Goal: Navigation & Orientation: Find specific page/section

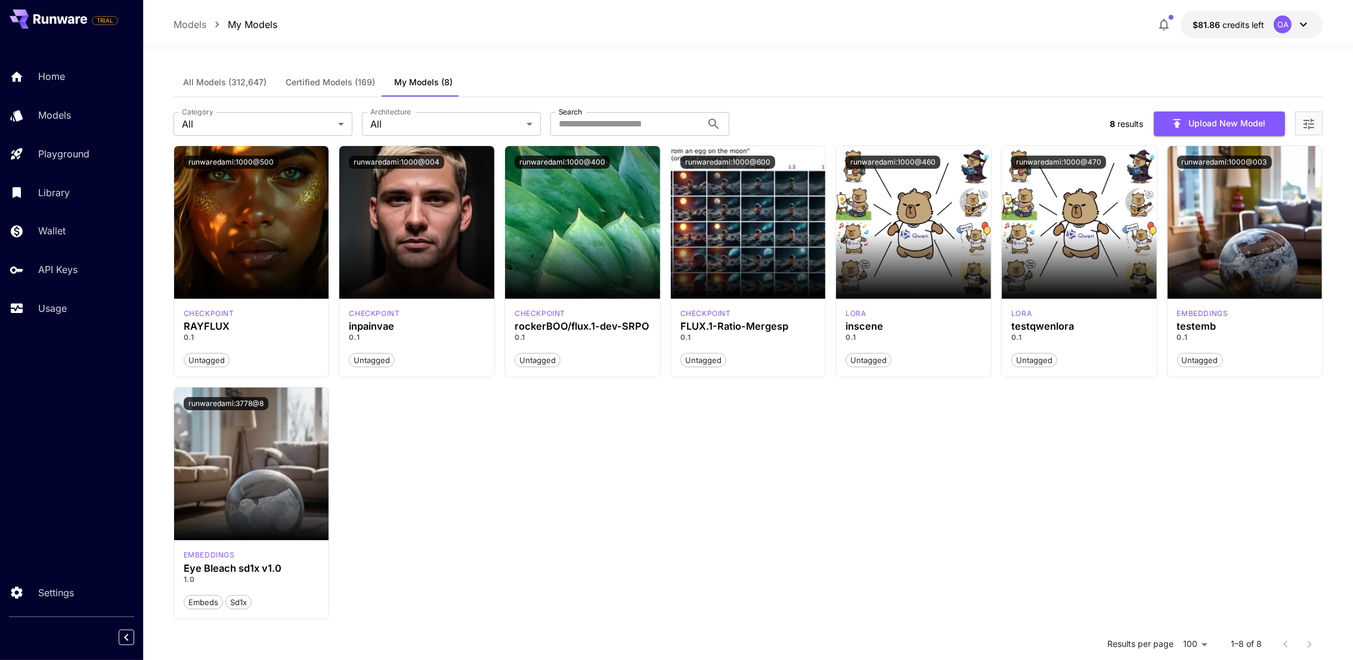
click at [331, 79] on span "Certified Models (169)" at bounding box center [330, 82] width 89 height 11
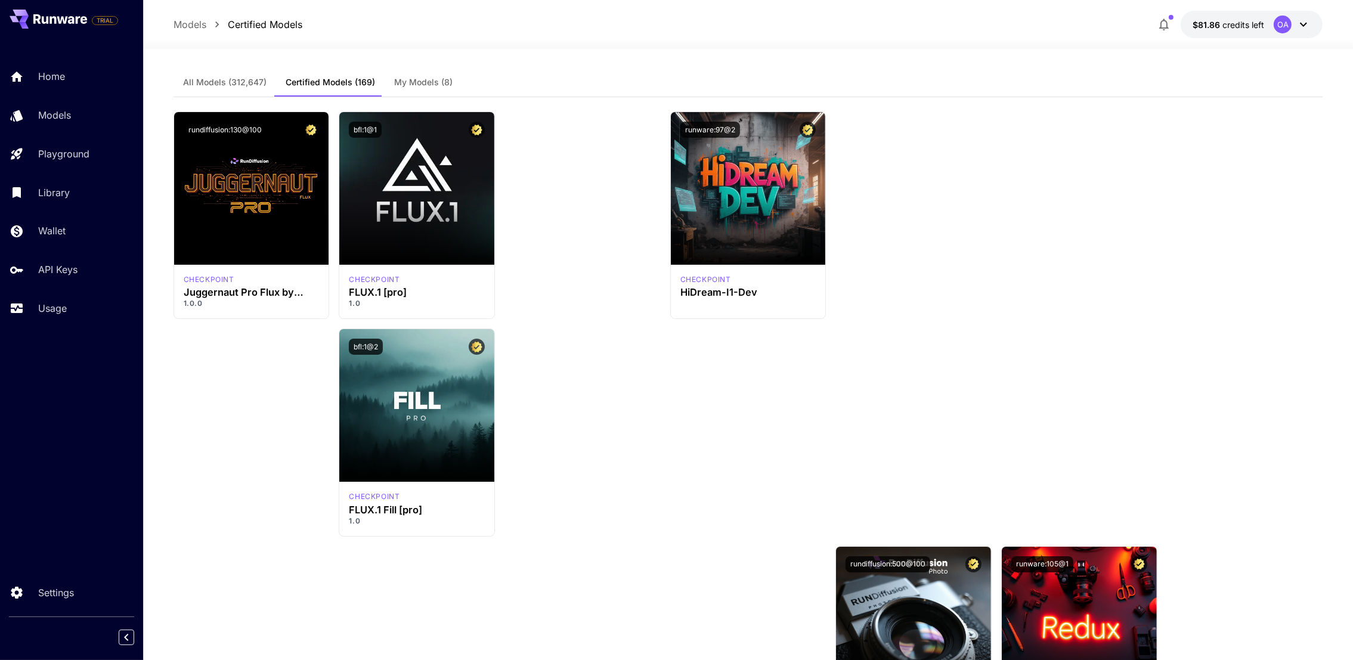
click at [413, 73] on button "My Models (8)" at bounding box center [424, 82] width 78 height 29
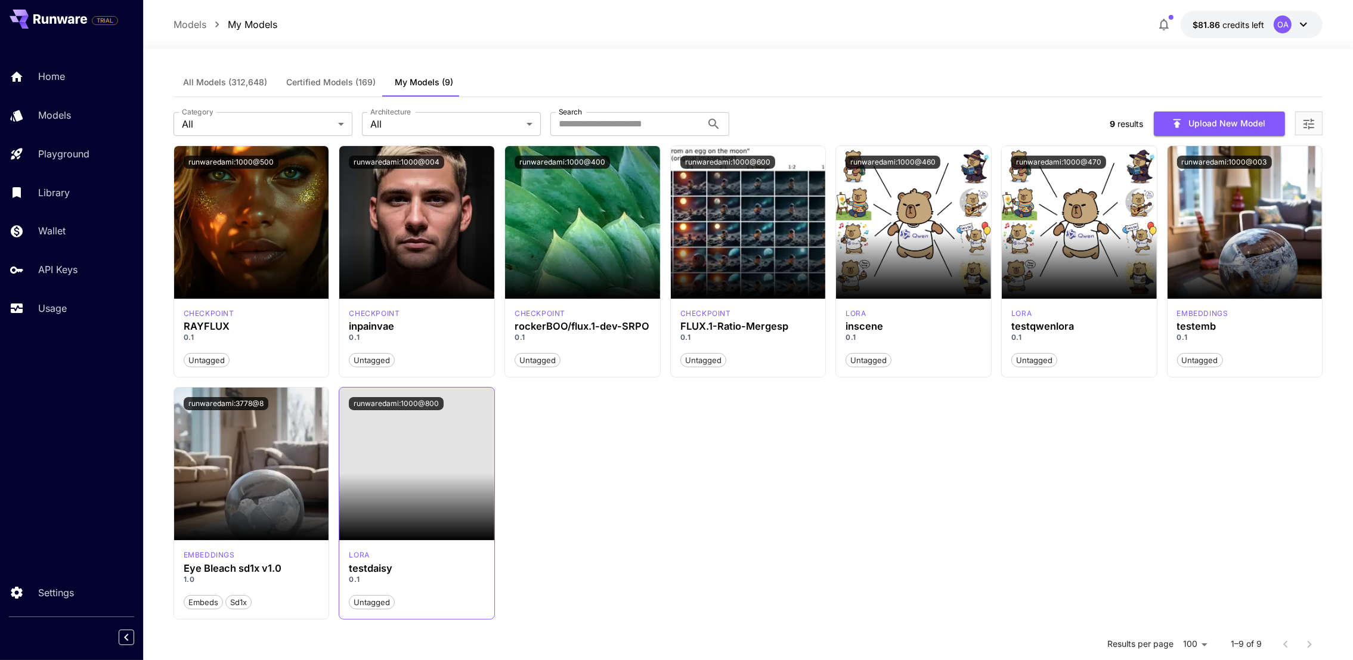
click at [388, 433] on span at bounding box center [416, 464] width 155 height 153
click at [413, 401] on button "runwaredami:1000@800" at bounding box center [396, 403] width 95 height 13
click at [411, 432] on span at bounding box center [416, 464] width 155 height 153
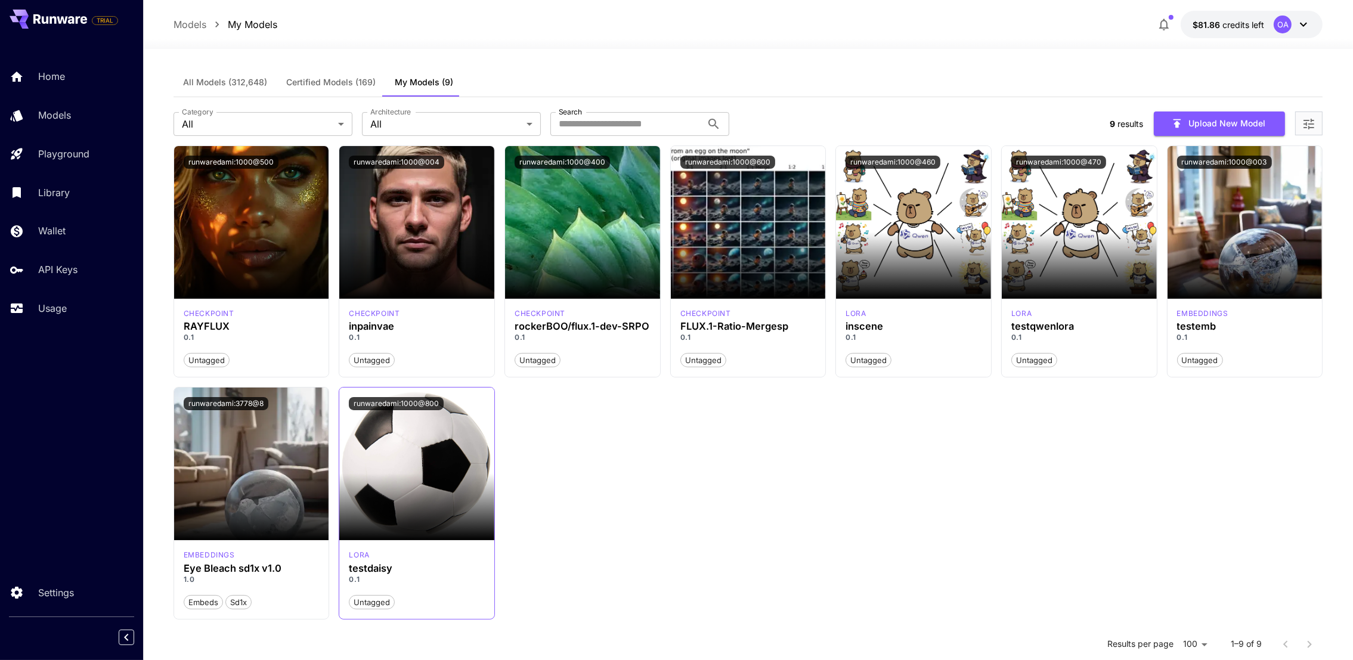
click at [401, 445] on img at bounding box center [416, 464] width 155 height 153
click at [404, 399] on button "runwaredami:1000@800" at bounding box center [396, 403] width 95 height 13
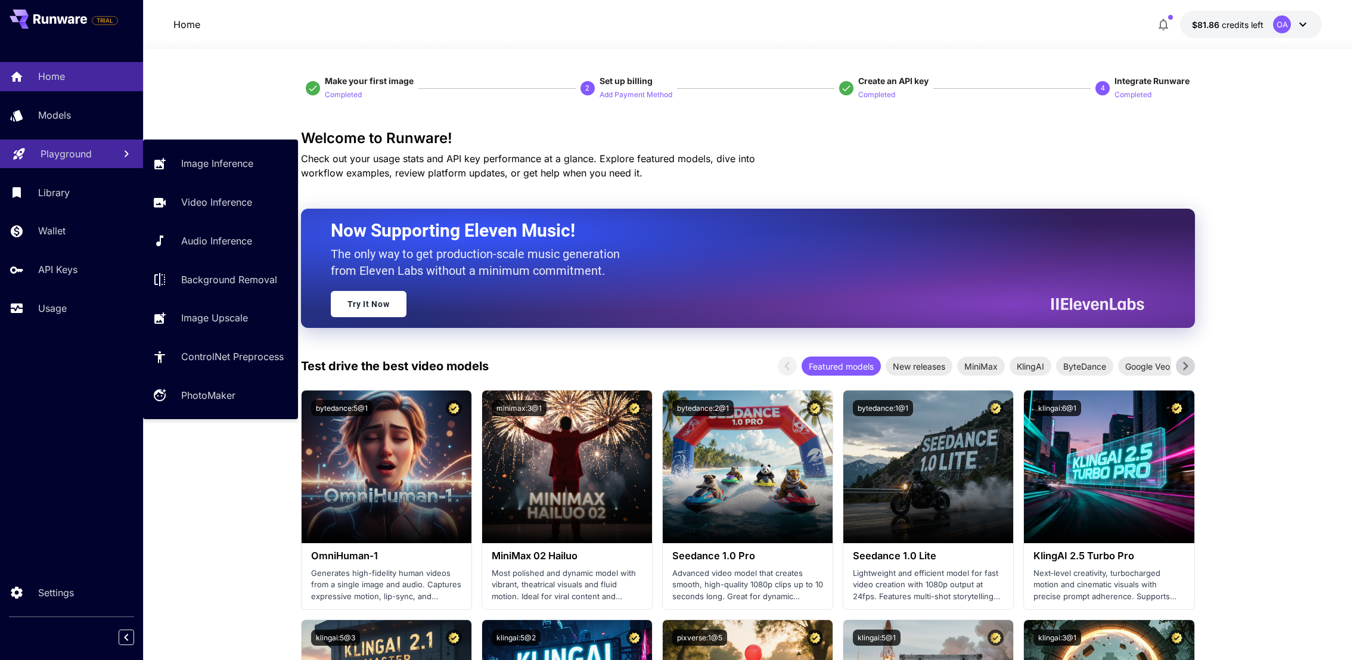
click at [80, 149] on p "Playground" at bounding box center [66, 154] width 51 height 14
